Goal: Task Accomplishment & Management: Use online tool/utility

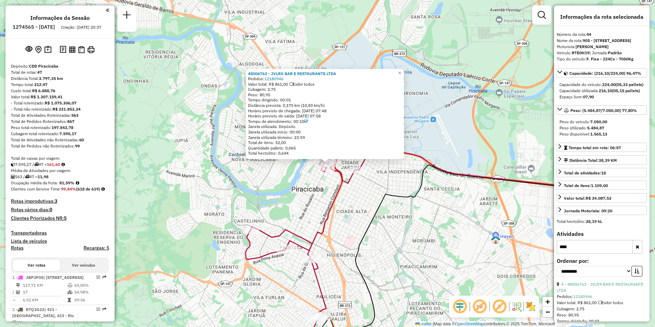
select select "**********"
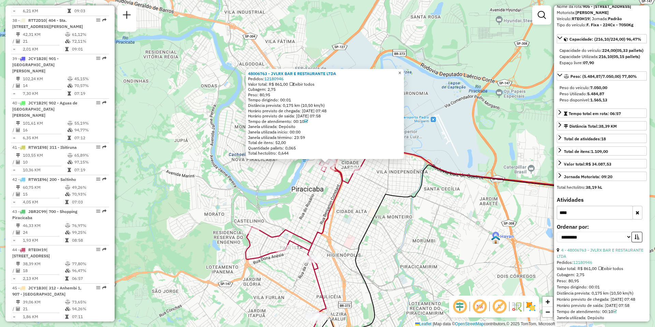
click at [401, 72] on span "×" at bounding box center [399, 73] width 3 height 6
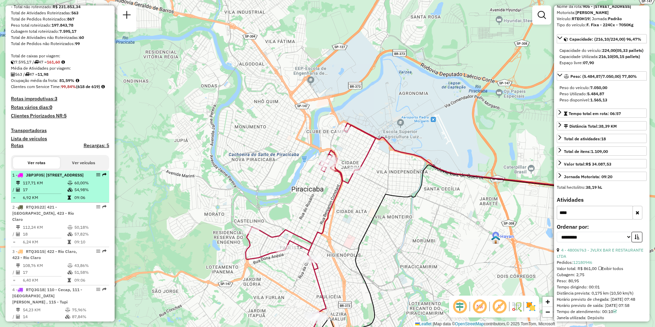
scroll to position [205, 0]
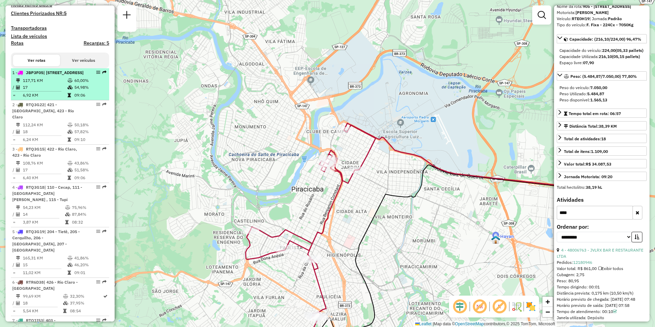
click at [36, 84] on td "117,71 KM" at bounding box center [45, 80] width 45 height 7
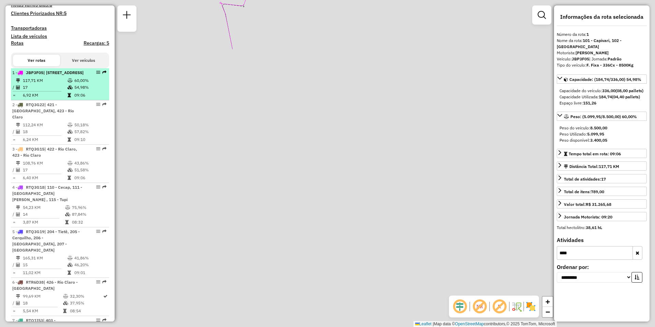
scroll to position [0, 0]
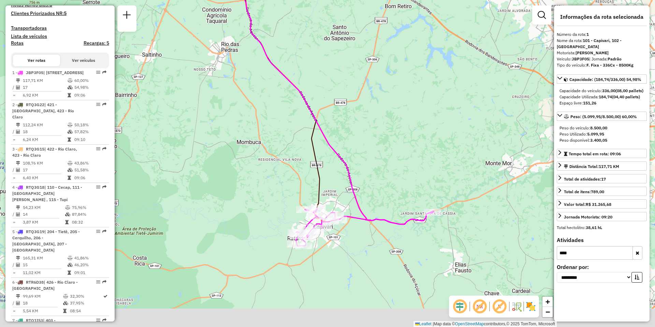
drag, startPoint x: 245, startPoint y: 195, endPoint x: 242, endPoint y: 120, distance: 75.5
click at [242, 120] on div "Janela de atendimento Grade de atendimento Capacidade Transportadoras Veículos …" at bounding box center [327, 163] width 655 height 327
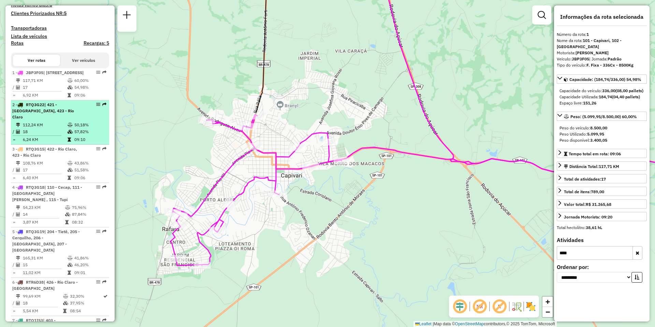
click at [48, 128] on td "112,24 KM" at bounding box center [45, 124] width 45 height 7
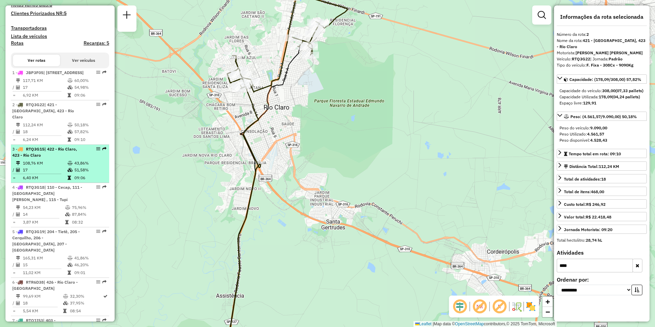
click at [44, 167] on td "108,76 KM" at bounding box center [45, 163] width 45 height 7
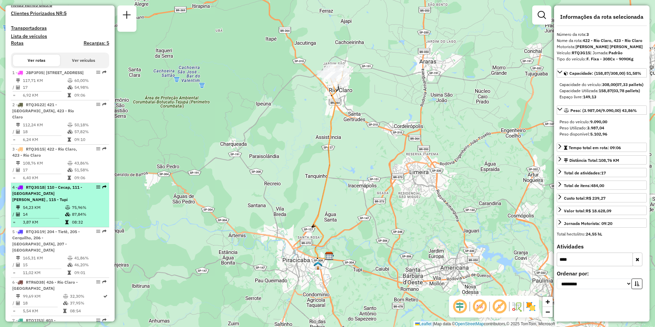
click at [62, 203] on div "4 - RTQ3G18 | 110 - Cecap, 111 - [GEOGRAPHIC_DATA][PERSON_NAME] , 115 - Tupi" at bounding box center [48, 193] width 72 height 18
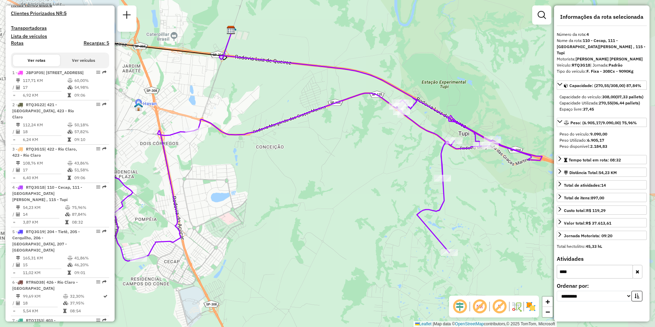
drag, startPoint x: 331, startPoint y: 234, endPoint x: 292, endPoint y: 216, distance: 42.1
click at [292, 216] on div "Janela de atendimento Grade de atendimento Capacidade Transportadoras Veículos …" at bounding box center [327, 163] width 655 height 327
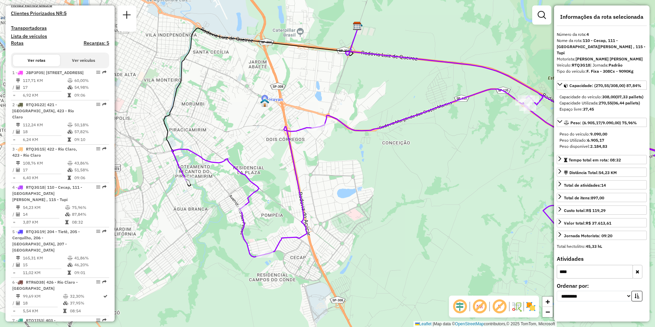
drag, startPoint x: 238, startPoint y: 228, endPoint x: 364, endPoint y: 224, distance: 126.3
click at [364, 224] on div "Janela de atendimento Grade de atendimento Capacidade Transportadoras Veículos …" at bounding box center [327, 163] width 655 height 327
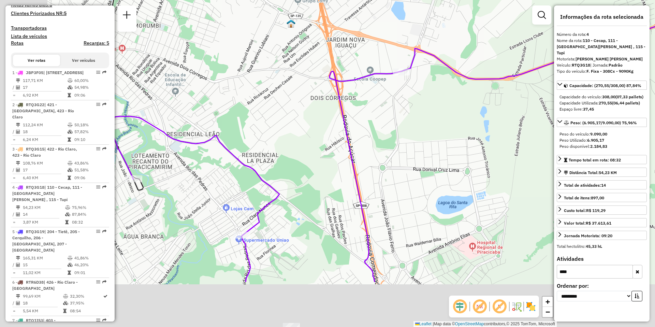
drag, startPoint x: 352, startPoint y: 224, endPoint x: 433, endPoint y: 146, distance: 112.5
click at [433, 146] on div "Janela de atendimento Grade de atendimento Capacidade Transportadoras Veículos …" at bounding box center [327, 163] width 655 height 327
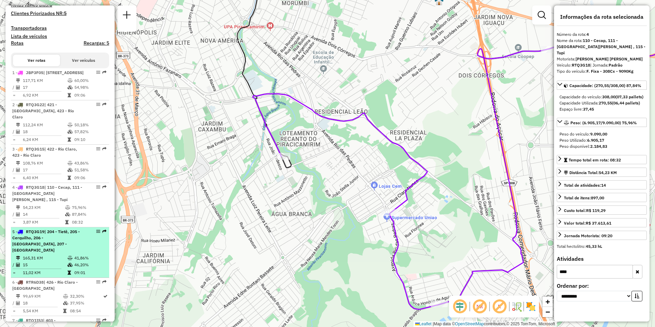
click at [42, 258] on td "165,31 KM" at bounding box center [45, 258] width 45 height 7
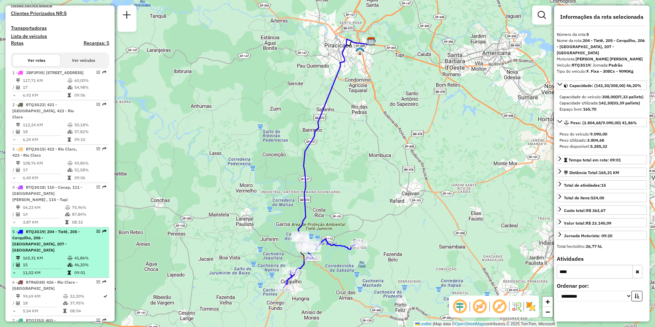
scroll to position [239, 0]
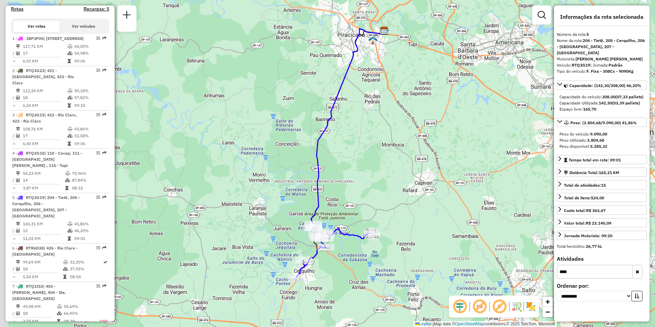
drag, startPoint x: 323, startPoint y: 265, endPoint x: 363, endPoint y: 234, distance: 51.1
click at [363, 234] on div "Janela de atendimento Grade de atendimento Capacidade Transportadoras Veículos …" at bounding box center [327, 163] width 655 height 327
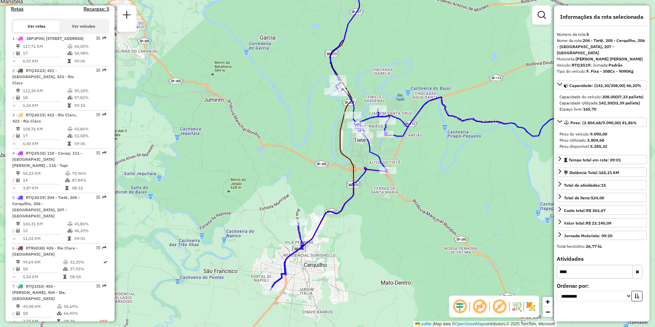
drag, startPoint x: 0, startPoint y: 20, endPoint x: 8, endPoint y: 2, distance: 19.7
click at [0, 20] on div "Janela de atendimento Grade de atendimento Capacidade Transportadoras Veículos …" at bounding box center [327, 163] width 655 height 327
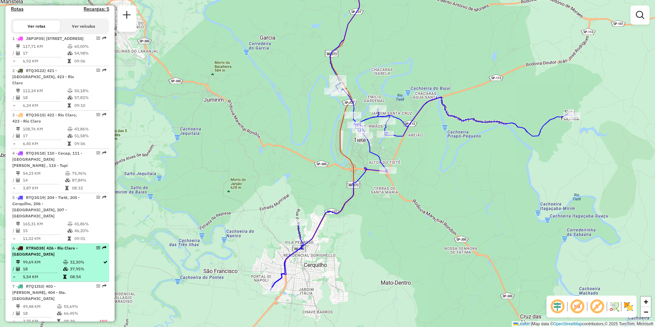
click at [51, 261] on td "99,69 KM" at bounding box center [43, 262] width 40 height 7
select select "**********"
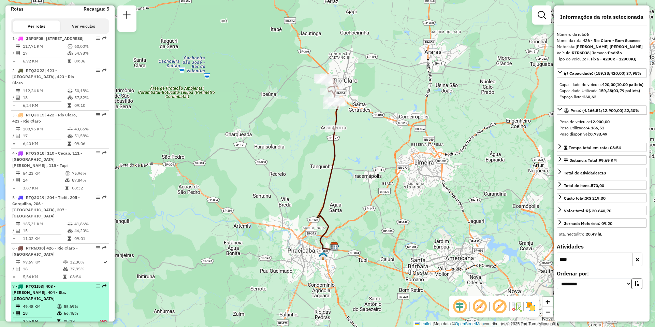
click at [48, 292] on span "| 403 - [PERSON_NAME], 404 - Sta. [GEOGRAPHIC_DATA]" at bounding box center [39, 292] width 54 height 17
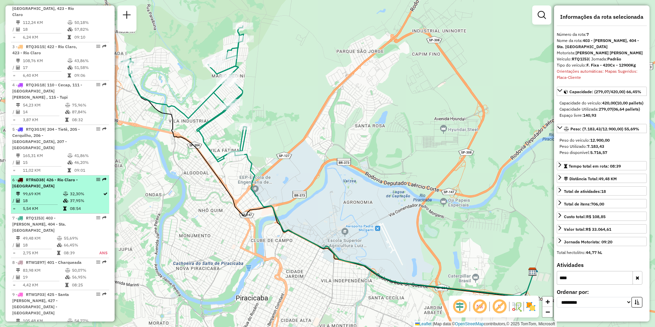
scroll to position [341, 0]
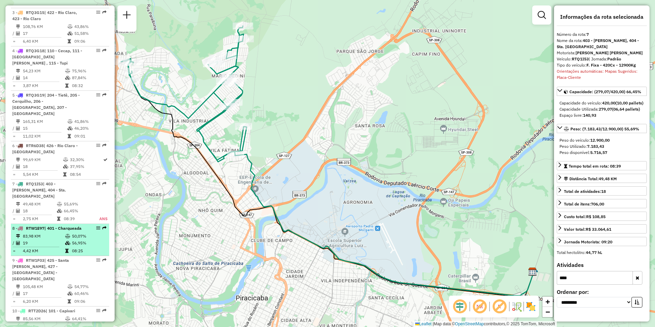
click at [44, 239] on td "83,98 KM" at bounding box center [44, 236] width 42 height 7
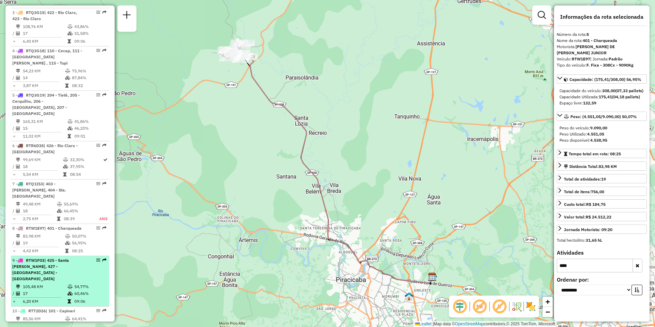
click at [56, 274] on div "9 - RTW1F03 | 425 - [STREET_ADDRESS][PERSON_NAME]" at bounding box center [48, 269] width 72 height 25
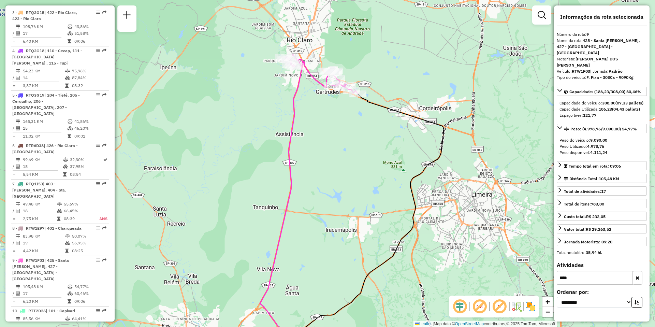
drag, startPoint x: 259, startPoint y: 199, endPoint x: 284, endPoint y: 249, distance: 56.3
click at [284, 249] on div "Janela de atendimento Grade de atendimento Capacidade Transportadoras Veículos …" at bounding box center [327, 163] width 655 height 327
click at [44, 315] on td "85,56 KM" at bounding box center [44, 318] width 42 height 7
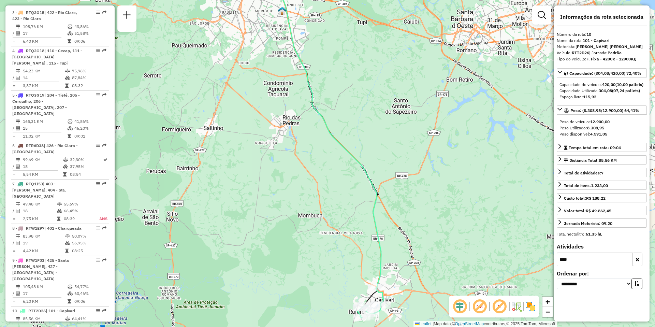
drag, startPoint x: 324, startPoint y: 246, endPoint x: 340, endPoint y: 176, distance: 71.3
click at [337, 188] on div "Janela de atendimento Grade de atendimento Capacidade Transportadoras Veículos …" at bounding box center [327, 163] width 655 height 327
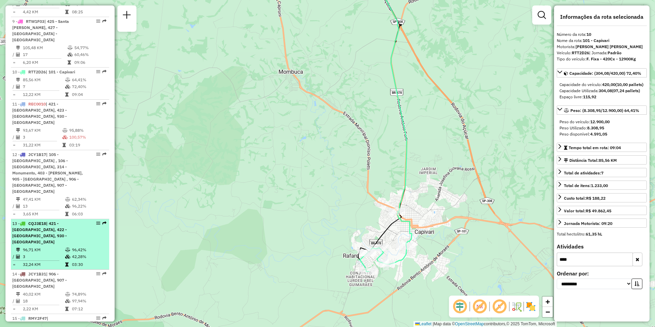
scroll to position [614, 0]
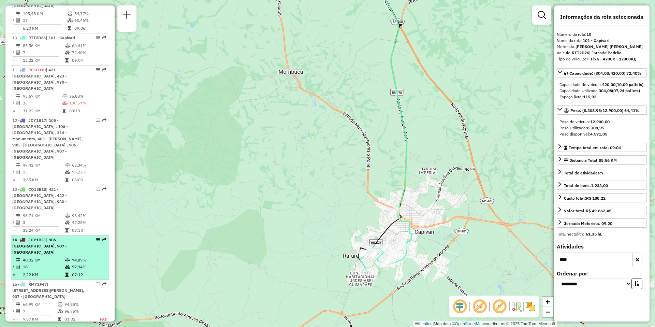
click at [31, 257] on td "40,02 KM" at bounding box center [44, 260] width 42 height 7
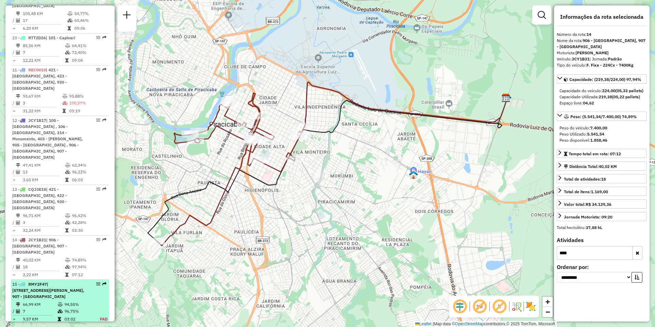
scroll to position [648, 0]
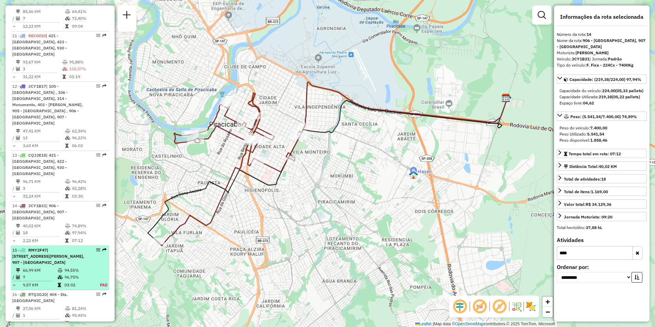
click at [38, 291] on div "16 - RTQ3G20 | 404 - Sta. [GEOGRAPHIC_DATA]" at bounding box center [48, 297] width 72 height 12
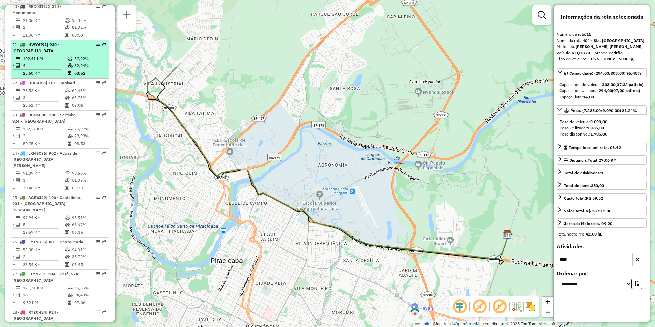
scroll to position [1160, 0]
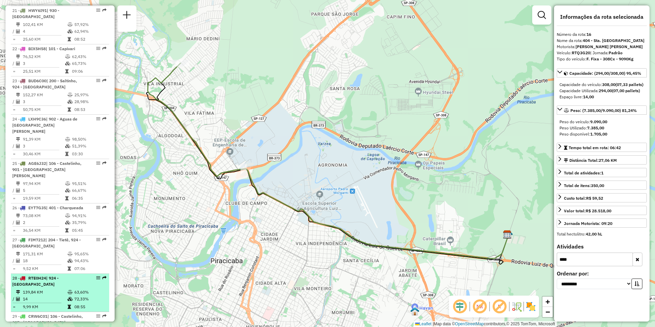
click at [46, 296] on td "14" at bounding box center [45, 299] width 45 height 7
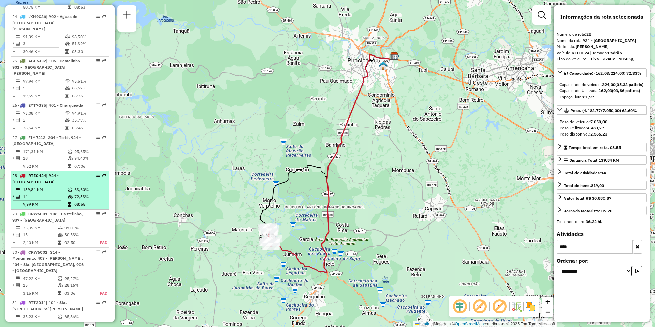
scroll to position [1297, 0]
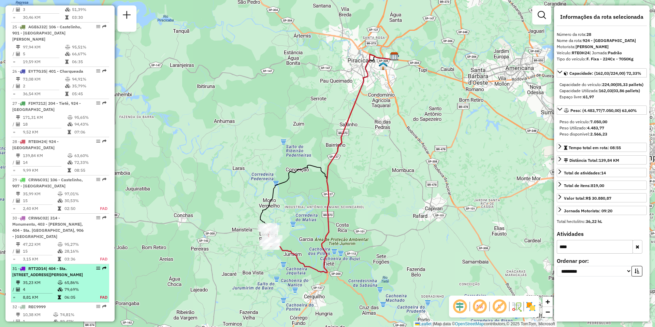
click at [38, 279] on td "35,23 KM" at bounding box center [40, 282] width 35 height 7
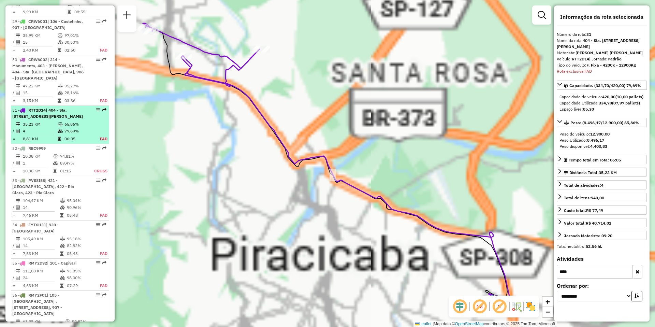
scroll to position [1494, 0]
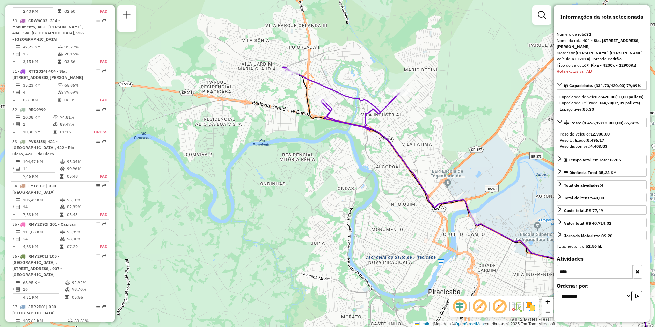
drag, startPoint x: 188, startPoint y: 173, endPoint x: 328, endPoint y: 217, distance: 146.6
click at [328, 217] on div "Janela de atendimento Grade de atendimento Capacidade Transportadoras Veículos …" at bounding box center [327, 163] width 655 height 327
click at [52, 317] on td "105,63 KM" at bounding box center [45, 320] width 45 height 7
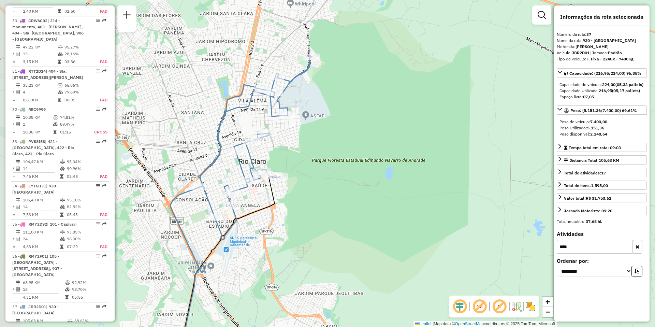
drag, startPoint x: 288, startPoint y: 95, endPoint x: 458, endPoint y: 163, distance: 182.4
click at [458, 163] on div "Janela de atendimento Grade de atendimento Capacidade Transportadoras Veículos …" at bounding box center [327, 163] width 655 height 327
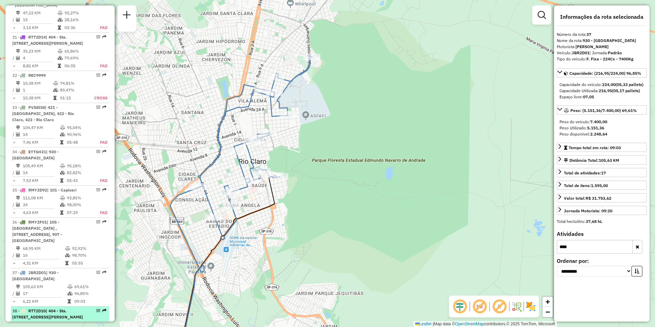
scroll to position [1562, 0]
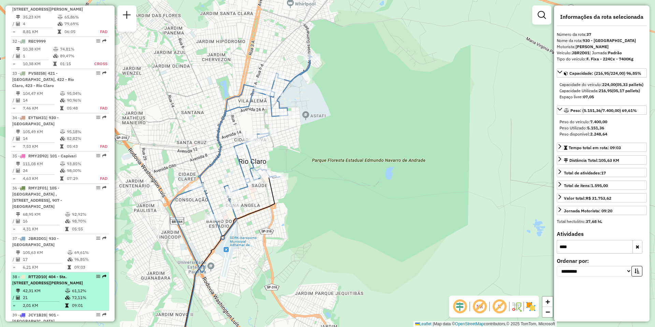
click at [47, 294] on td "21" at bounding box center [44, 297] width 42 height 7
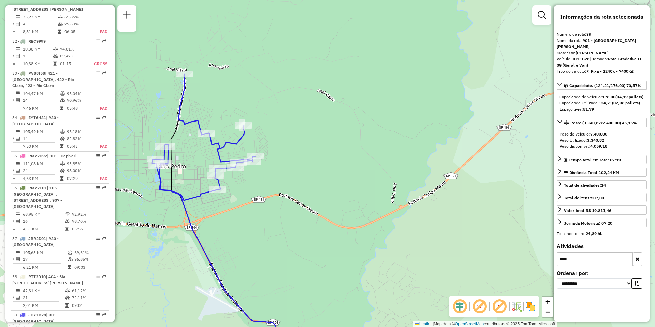
drag, startPoint x: 219, startPoint y: 60, endPoint x: 228, endPoint y: 85, distance: 26.1
click at [228, 85] on div "Janela de atendimento Grade de atendimento Capacidade Transportadoras Veículos …" at bounding box center [327, 163] width 655 height 327
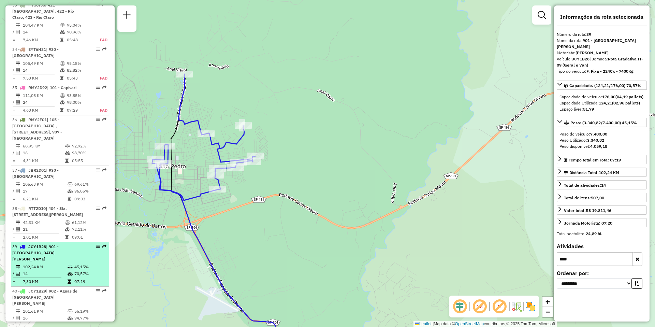
scroll to position [1665, 0]
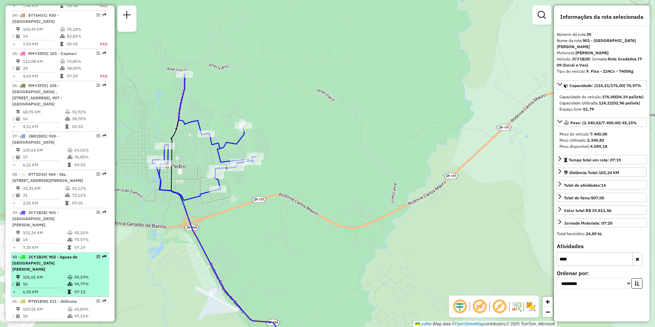
click at [51, 281] on td "16" at bounding box center [45, 284] width 45 height 7
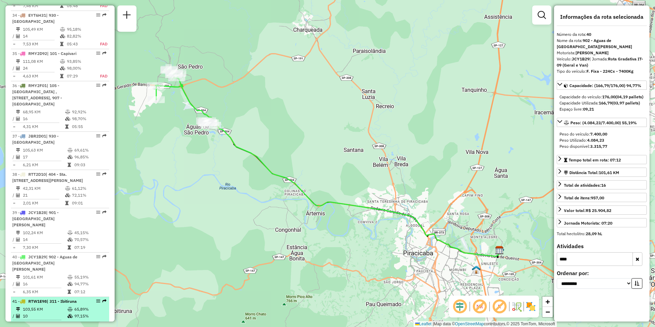
click at [54, 306] on td "103,55 KM" at bounding box center [45, 309] width 45 height 7
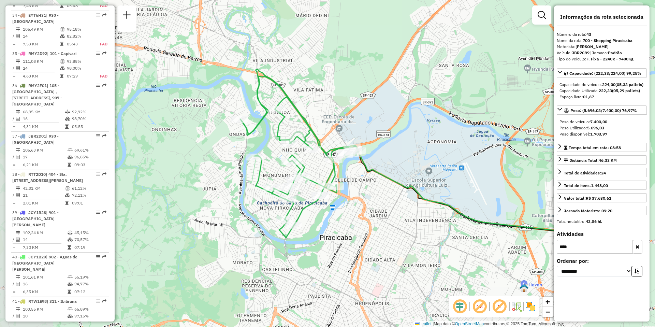
drag, startPoint x: 215, startPoint y: 270, endPoint x: 317, endPoint y: 261, distance: 101.7
click at [317, 261] on div "Janela de atendimento Grade de atendimento Capacidade Transportadoras Veículos …" at bounding box center [327, 163] width 655 height 327
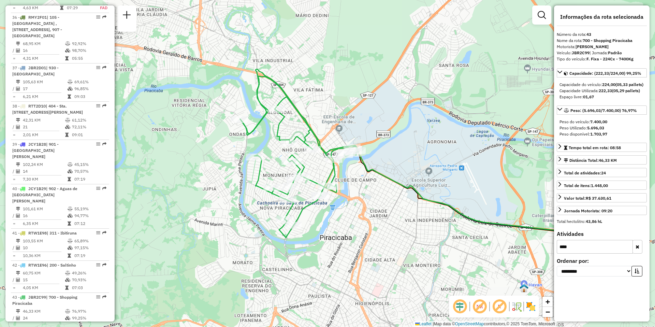
scroll to position [1767, 0]
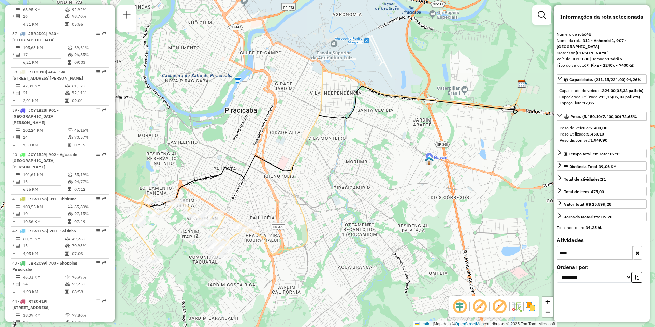
scroll to position [1869, 0]
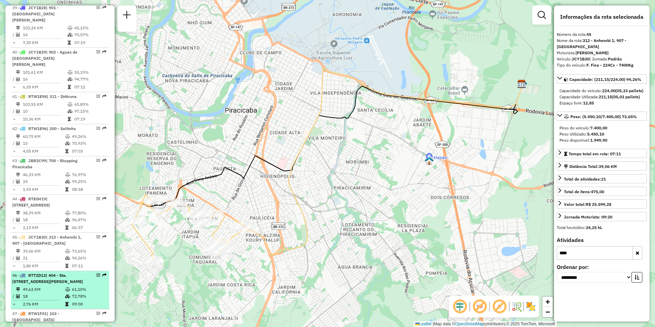
click at [47, 272] on div "46 - RTT2D13 | 404 - Sta. [STREET_ADDRESS][PERSON_NAME]" at bounding box center [48, 278] width 72 height 12
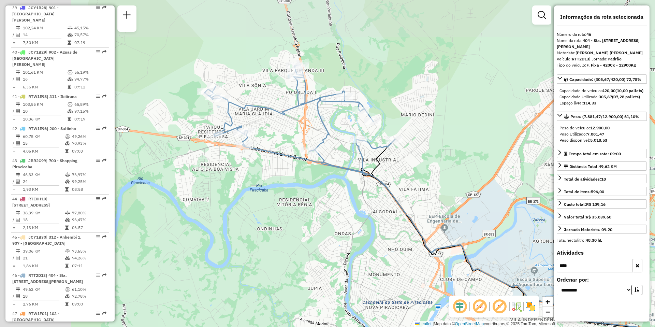
drag, startPoint x: 250, startPoint y: 195, endPoint x: 389, endPoint y: 239, distance: 145.8
click at [389, 239] on div "Janela de atendimento Grade de atendimento Capacidade Transportadoras Veículos …" at bounding box center [327, 163] width 655 height 327
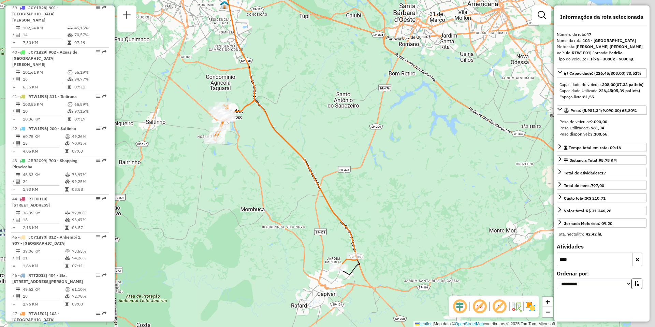
drag, startPoint x: 356, startPoint y: 260, endPoint x: 289, endPoint y: 204, distance: 87.5
click at [289, 204] on div "Janela de atendimento Grade de atendimento Capacidade Transportadoras Veículos …" at bounding box center [327, 163] width 655 height 327
